Goal: Navigation & Orientation: Go to known website

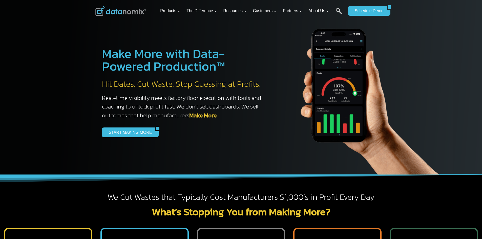
click at [141, 12] on img at bounding box center [120, 11] width 51 height 10
